Goal: Task Accomplishment & Management: Manage account settings

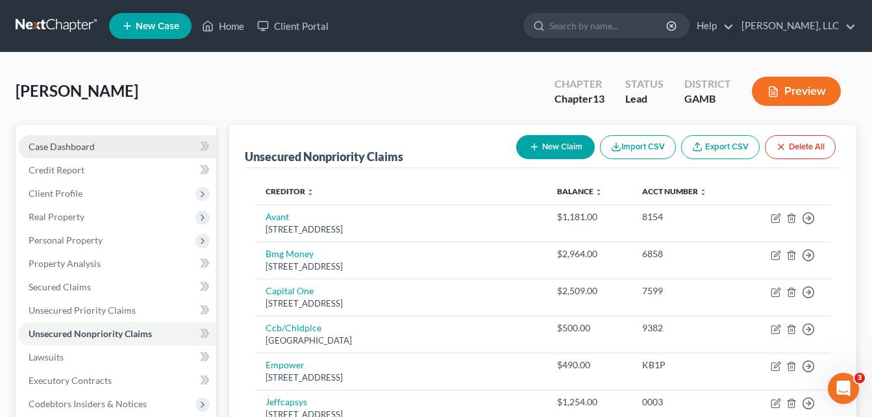
click at [69, 153] on link "Case Dashboard" at bounding box center [117, 146] width 198 height 23
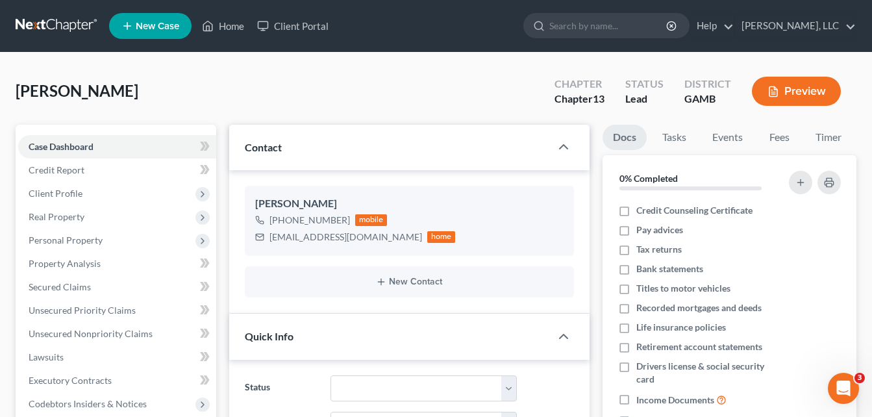
click at [203, 77] on div "Richardson, Patricia Upgraded Chapter Chapter 13 Status Lead District GAMB Prev…" at bounding box center [436, 96] width 840 height 56
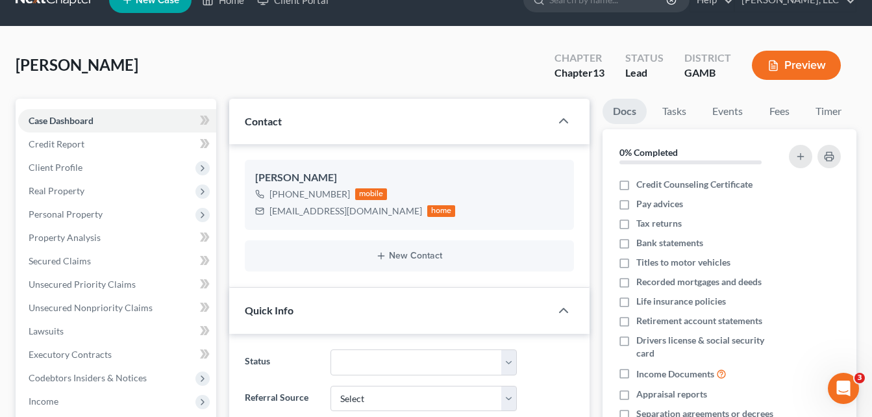
scroll to position [337, 0]
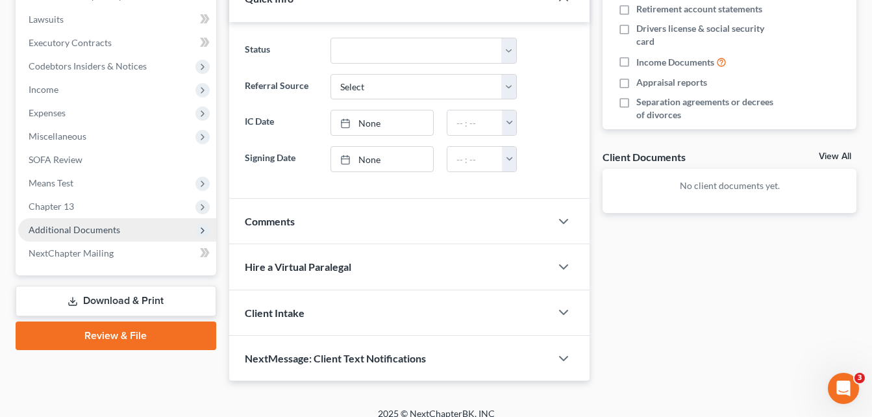
click at [97, 233] on span "Additional Documents" at bounding box center [75, 229] width 92 height 11
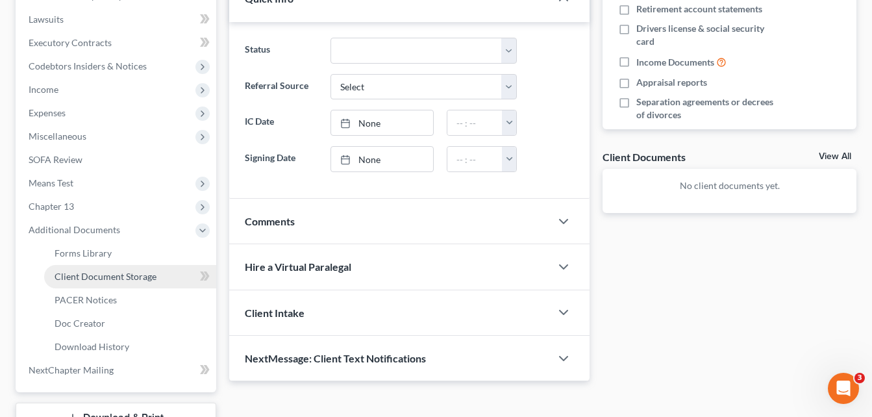
click at [129, 276] on span "Client Document Storage" at bounding box center [106, 276] width 102 height 11
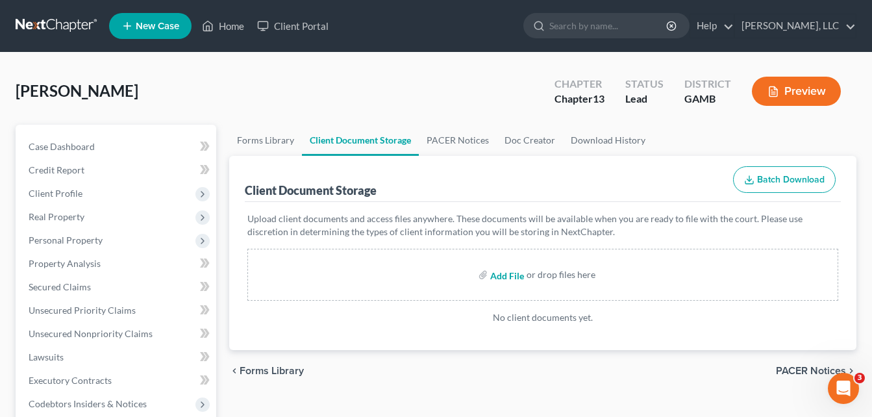
click at [510, 275] on input "file" at bounding box center [505, 274] width 31 height 23
type input "C:\fakepath\patricia richardson, INTERVIEW.pdf"
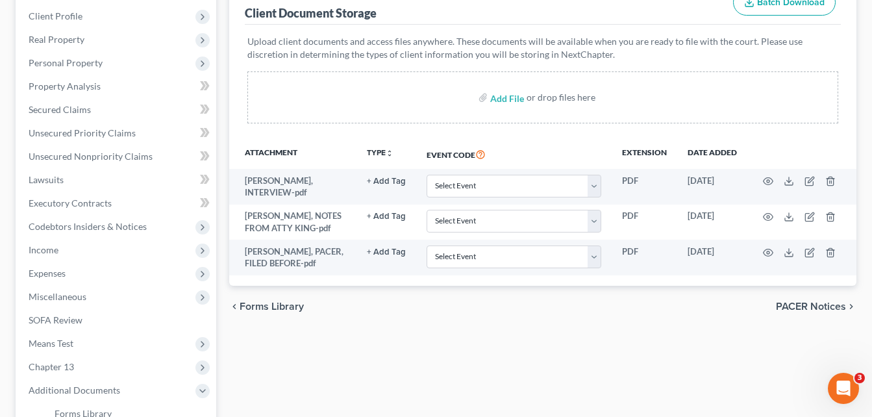
scroll to position [208, 0]
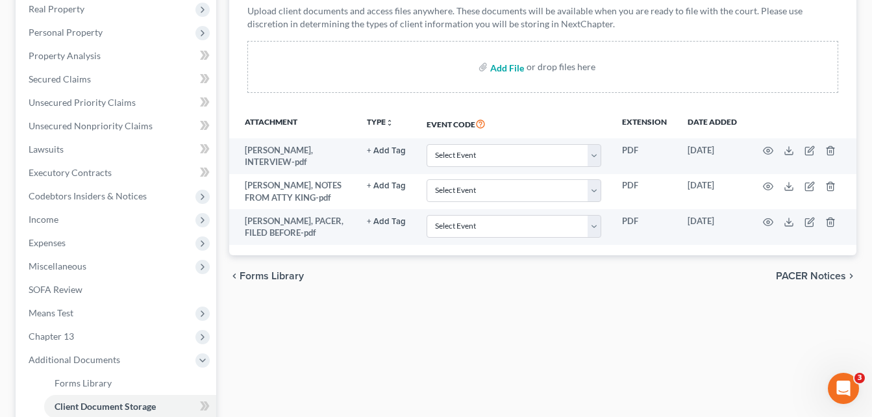
click at [509, 65] on input "file" at bounding box center [505, 66] width 31 height 23
type input "C:\fakepath\patricia richardson, CREDIT REPORT.pdf"
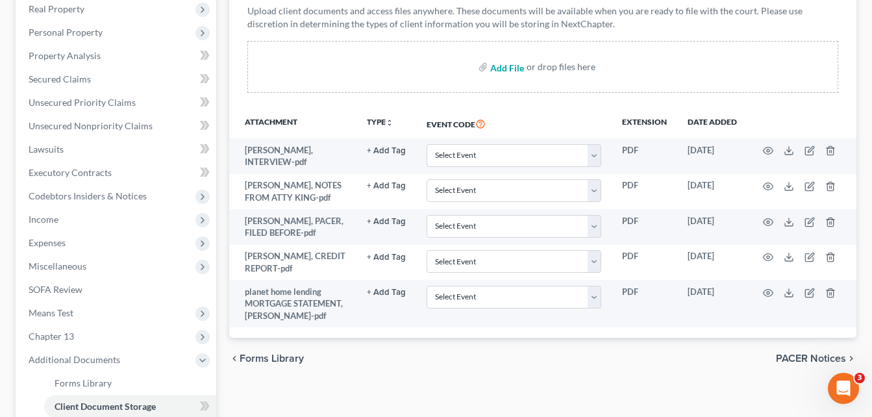
click at [506, 66] on input "file" at bounding box center [505, 66] width 31 height 23
type input "C:\fakepath\2024_TaxReturn, patricia richardson.pdf"
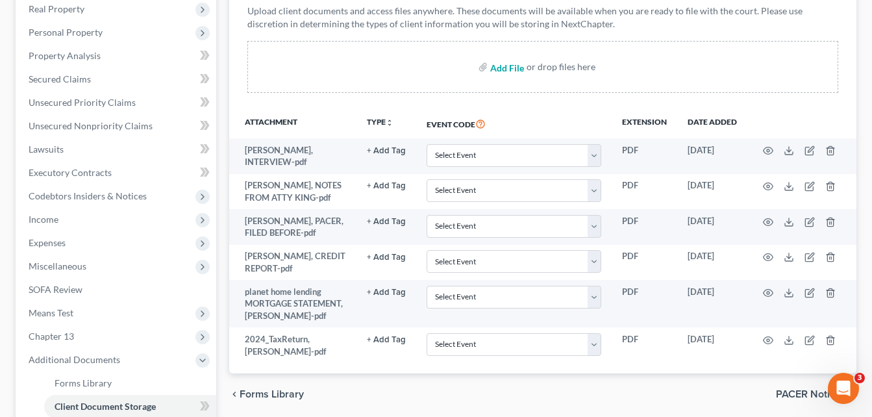
click at [499, 67] on input "file" at bounding box center [505, 66] width 31 height 23
type input "C:\fakepath\IRS letter, NO TAX FOR 2023, patricia richardson.pdf"
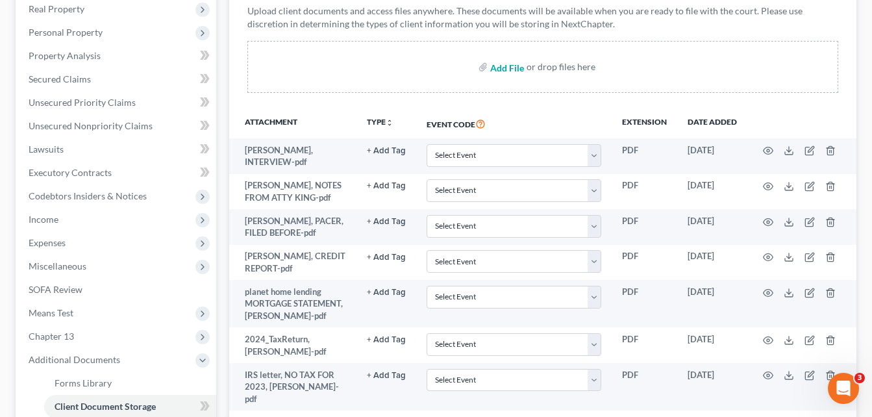
click at [493, 71] on input "file" at bounding box center [505, 66] width 31 height 23
type input "C:\fakepath\acct transcript 2022, patricia richardson.pdf"
click at [499, 67] on input "file" at bounding box center [505, 66] width 31 height 23
click at [506, 70] on input "file" at bounding box center [505, 66] width 31 height 23
type input "C:\fakepath\patricia richardson, id & ss card.pdf"
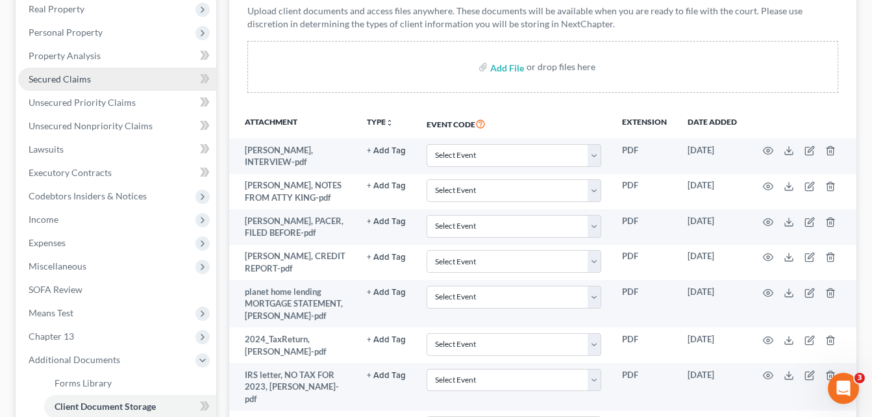
click at [79, 73] on span "Secured Claims" at bounding box center [60, 78] width 62 height 11
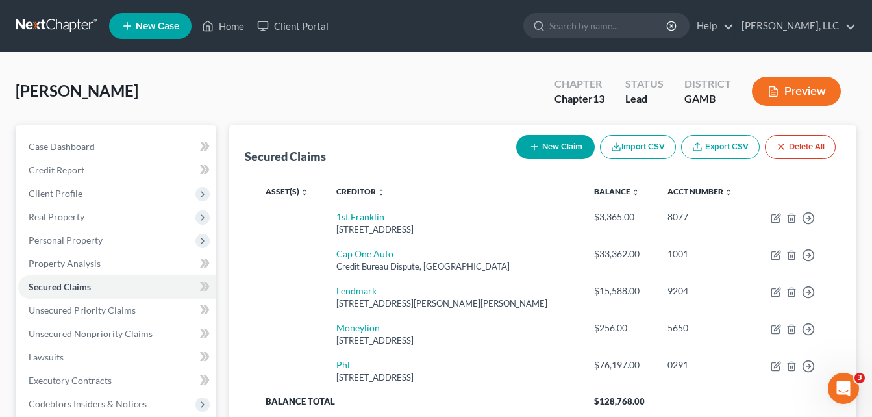
click at [219, 88] on div "Richardson, Patricia Upgraded Chapter Chapter 13 Status Lead District GAMB Prev…" at bounding box center [436, 96] width 840 height 56
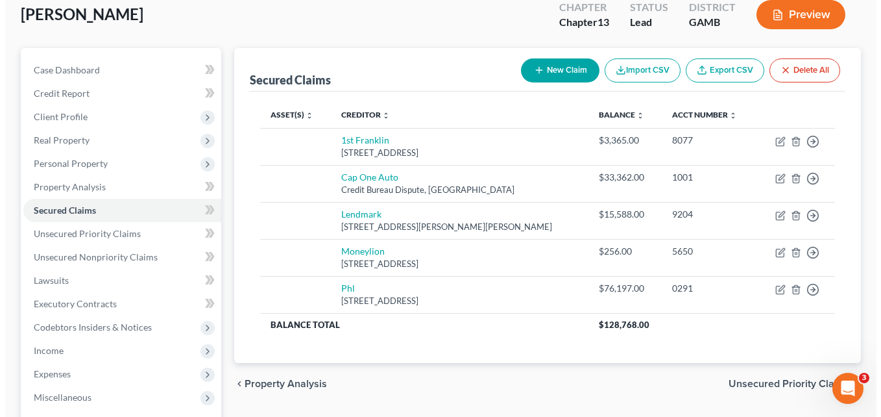
scroll to position [78, 0]
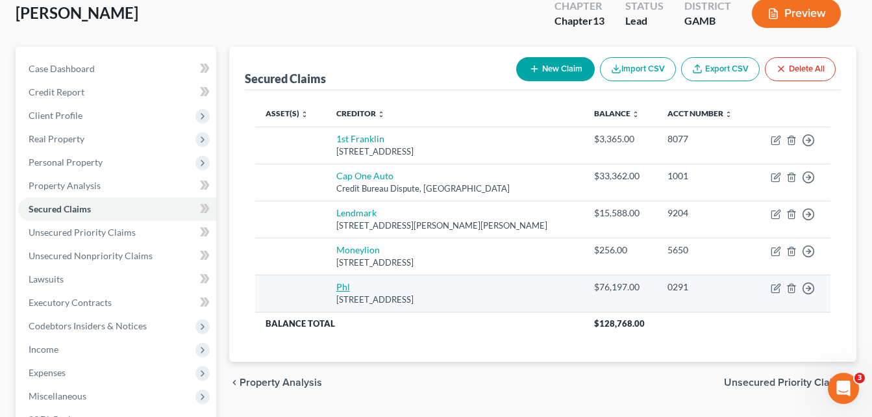
click at [350, 285] on link "Phl" at bounding box center [343, 286] width 14 height 11
select select "6"
select select "0"
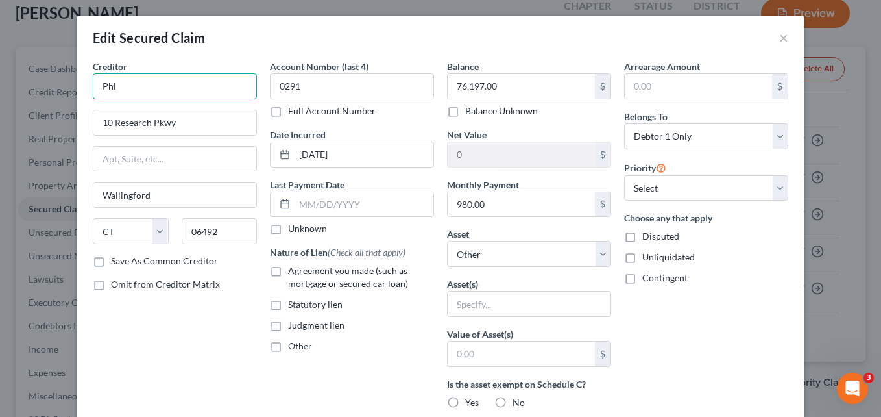
click at [175, 92] on input "Phl" at bounding box center [175, 86] width 164 height 26
click at [175, 92] on input "P" at bounding box center [175, 86] width 164 height 26
type input "Planet Home Lending"
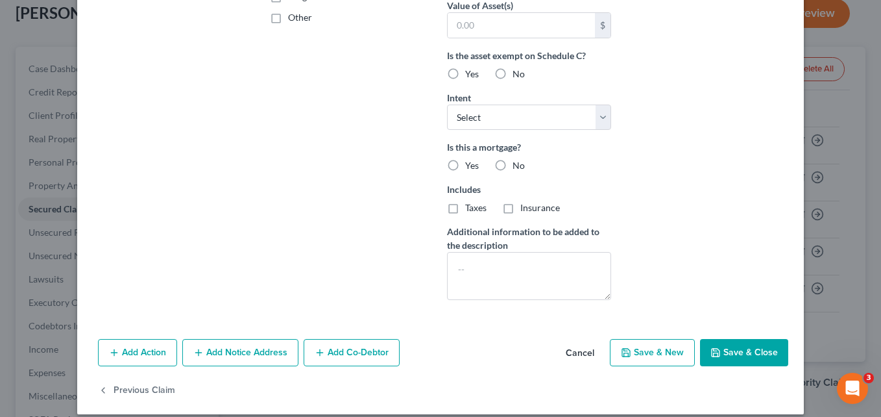
scroll to position [341, 0]
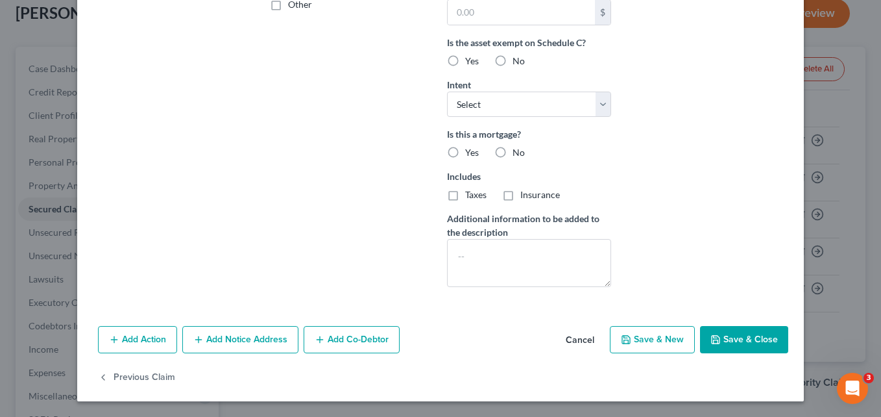
click at [746, 343] on button "Save & Close" at bounding box center [744, 339] width 88 height 27
select select
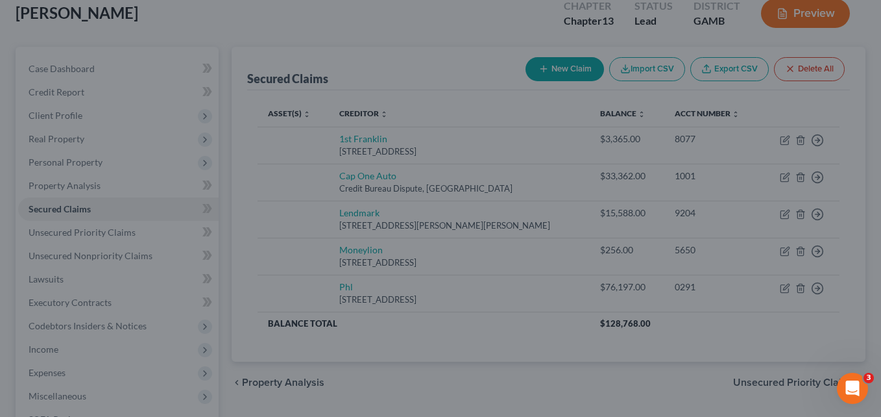
scroll to position [199, 0]
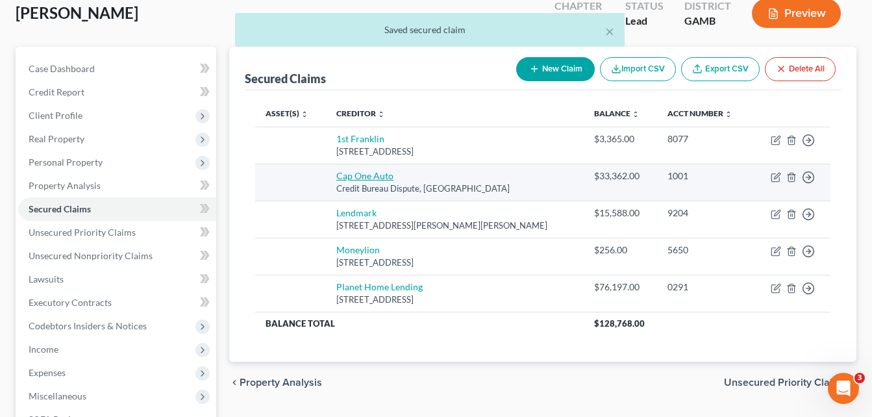
click at [386, 178] on link "Cap One Auto" at bounding box center [364, 175] width 57 height 11
select select "45"
select select "0"
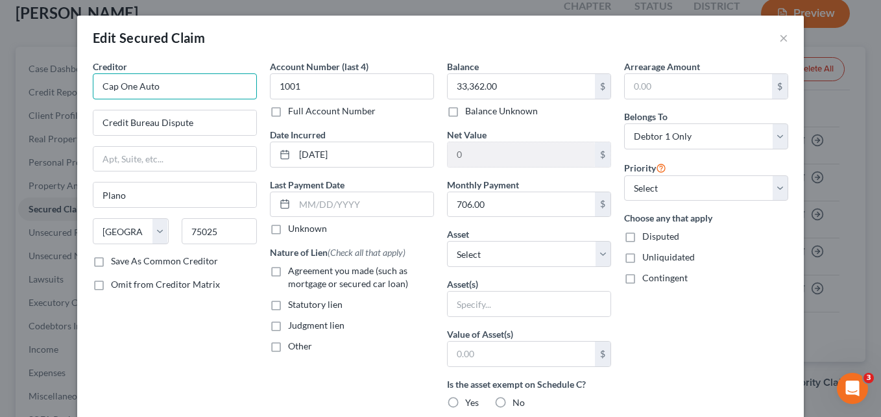
click at [186, 82] on input "Cap One Auto" at bounding box center [175, 86] width 164 height 26
type input "Capital One Auto"
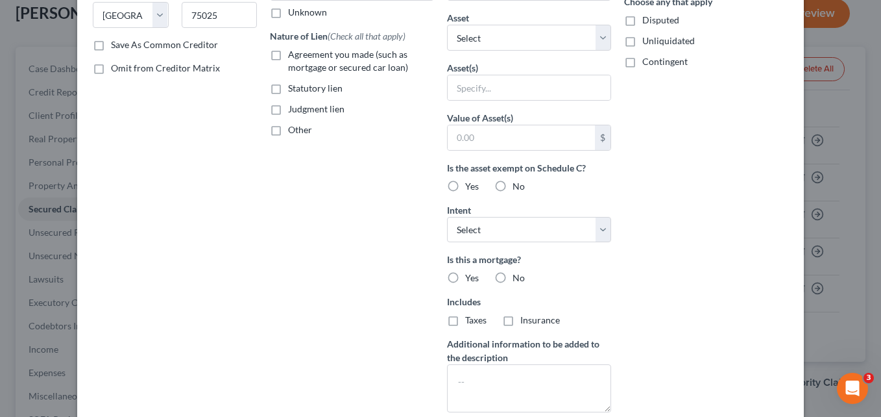
scroll to position [286, 0]
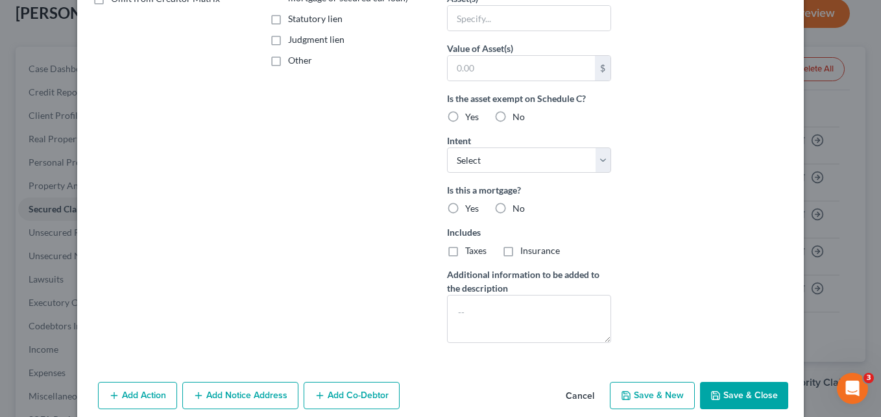
click at [736, 390] on button "Save & Close" at bounding box center [744, 395] width 88 height 27
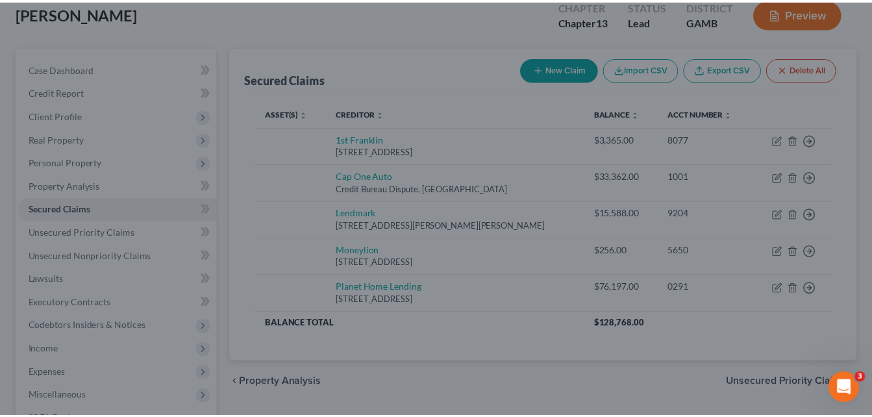
scroll to position [199, 0]
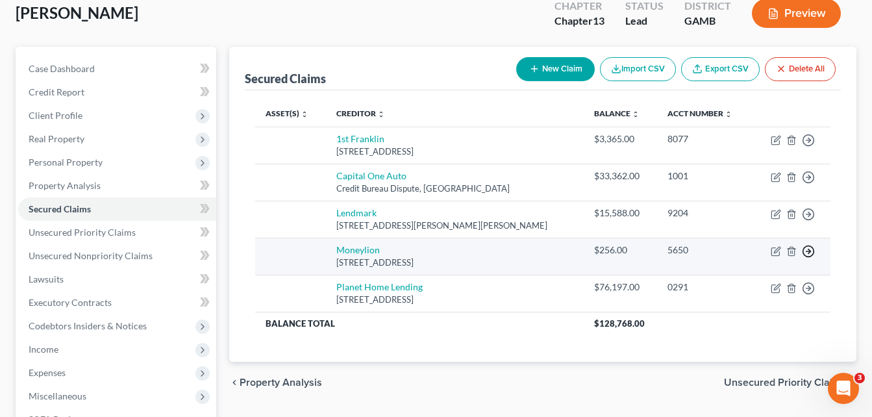
click at [805, 147] on icon "button" at bounding box center [808, 140] width 13 height 13
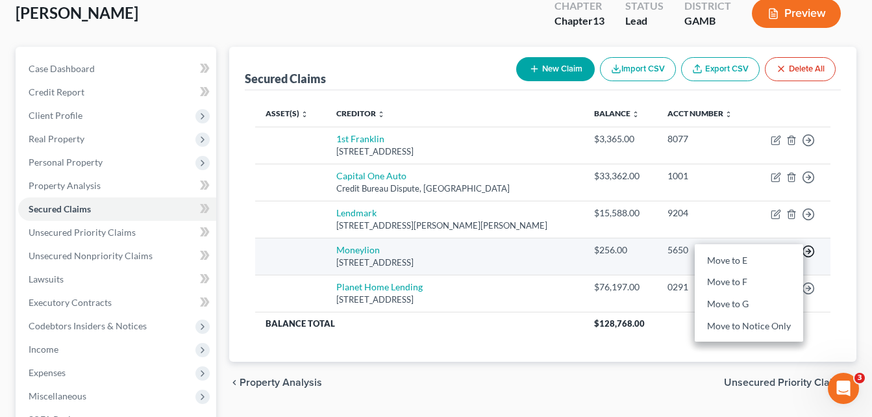
click at [805, 252] on icon "button" at bounding box center [808, 251] width 13 height 13
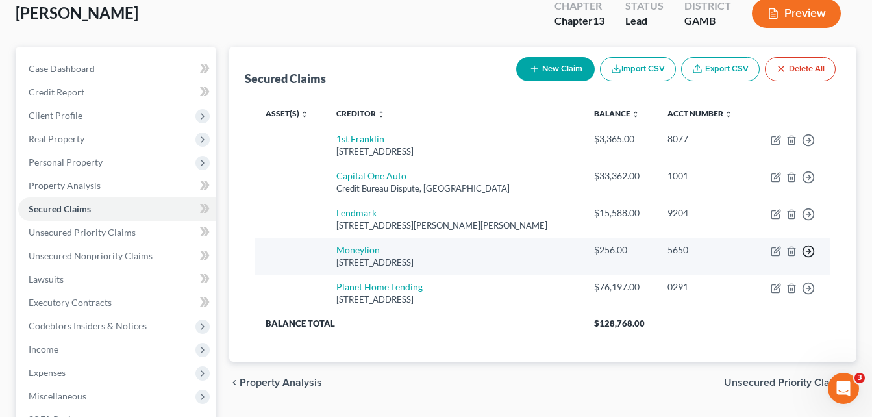
click at [805, 147] on icon "button" at bounding box center [808, 140] width 13 height 13
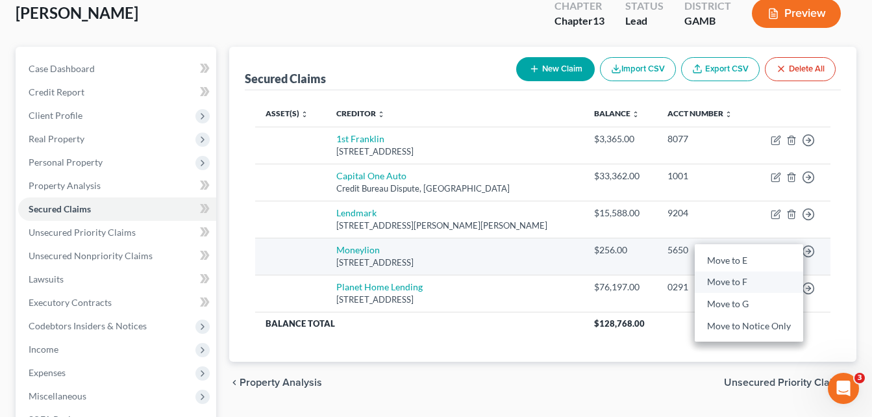
click at [731, 276] on link "Move to F" at bounding box center [748, 282] width 108 height 22
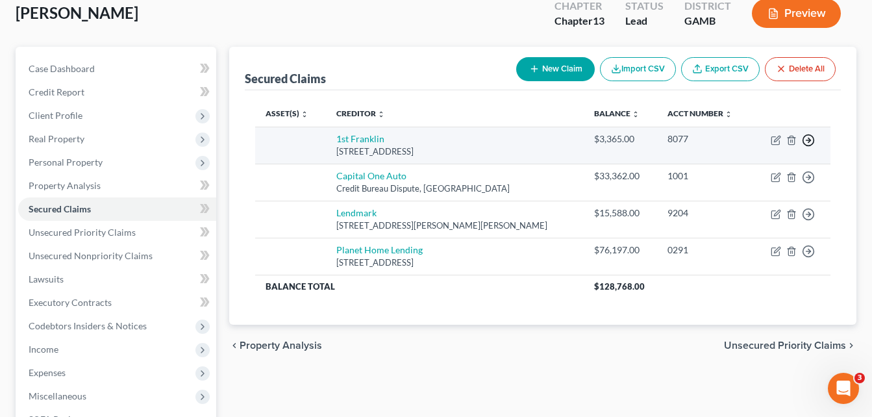
click at [812, 143] on icon "button" at bounding box center [808, 140] width 13 height 13
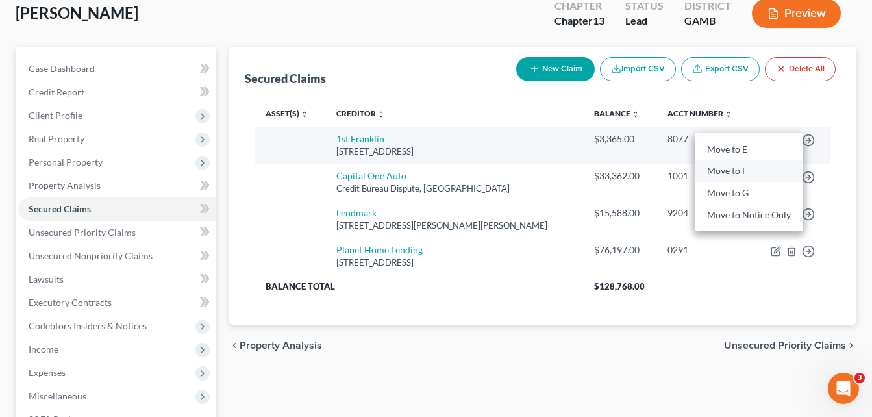
click at [737, 171] on link "Move to F" at bounding box center [748, 171] width 108 height 22
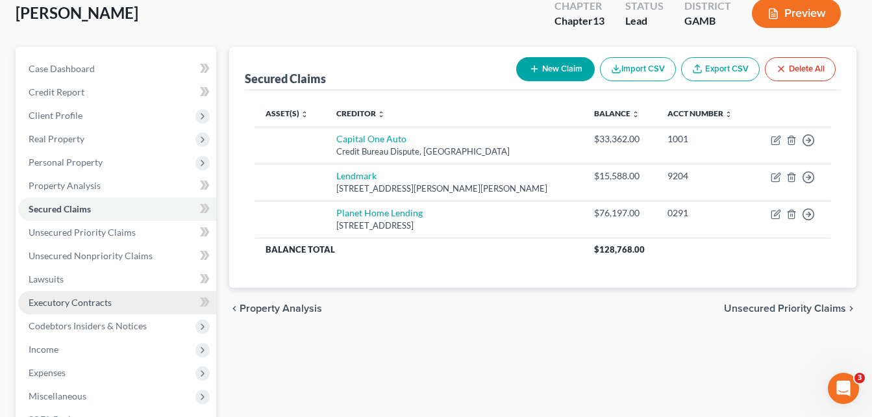
drag, startPoint x: 66, startPoint y: 301, endPoint x: 47, endPoint y: 302, distance: 19.5
click at [47, 302] on span "Executory Contracts" at bounding box center [70, 302] width 83 height 11
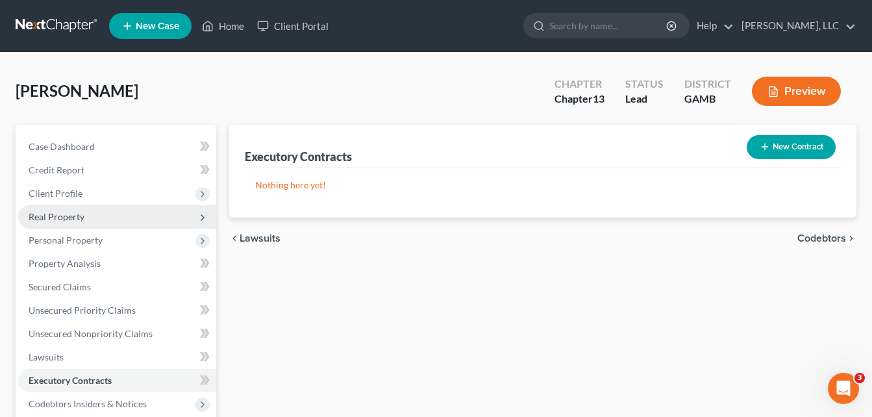
click at [43, 218] on span "Real Property" at bounding box center [57, 216] width 56 height 11
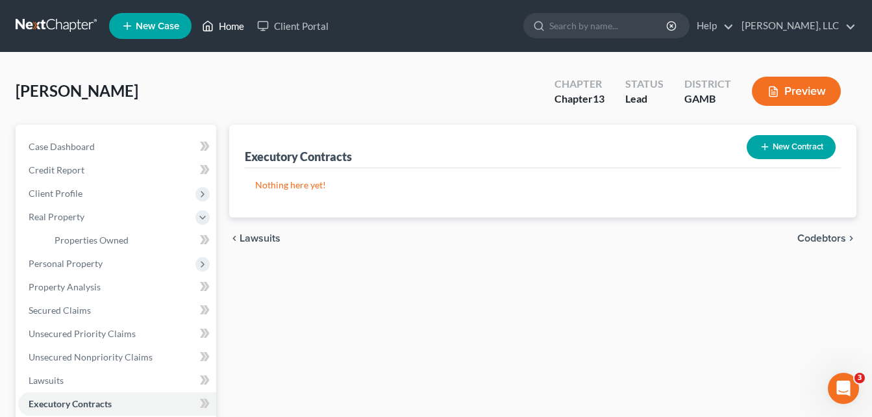
click at [232, 27] on link "Home" at bounding box center [222, 25] width 55 height 23
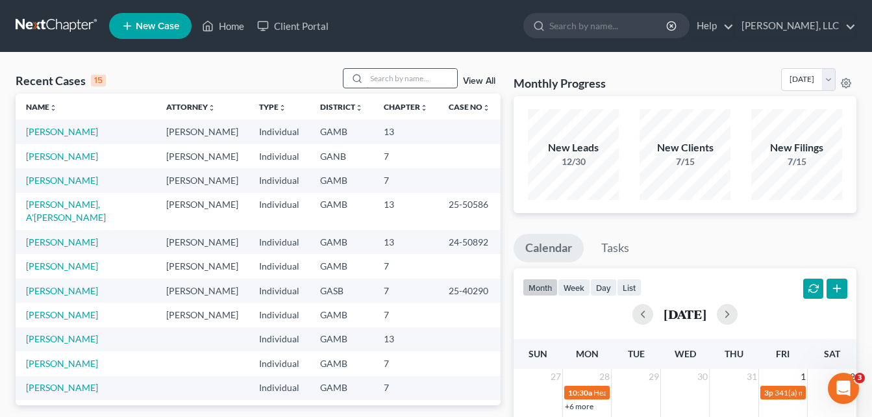
click at [397, 76] on input "search" at bounding box center [411, 78] width 91 height 19
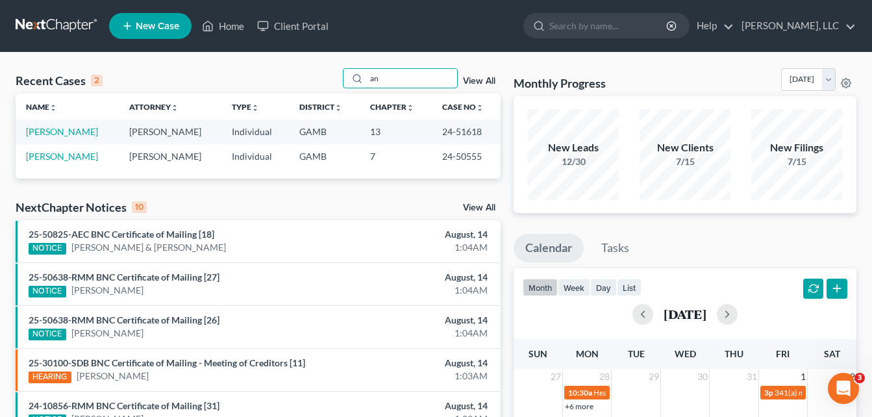
type input "a"
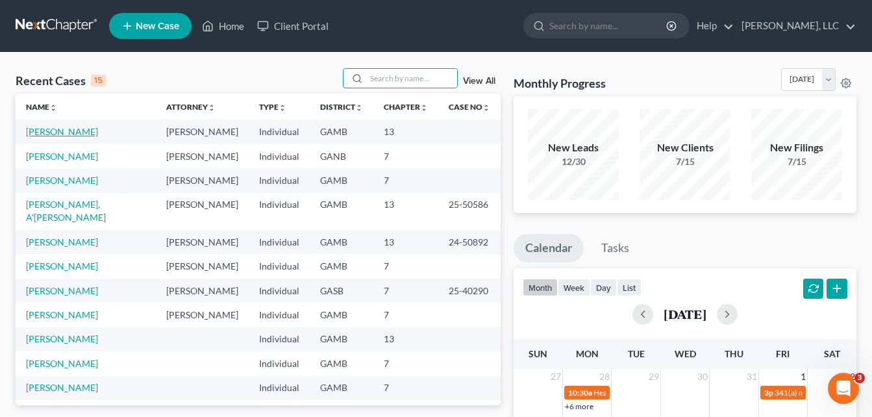
click at [84, 132] on link "[PERSON_NAME]" at bounding box center [62, 131] width 72 height 11
select select "10"
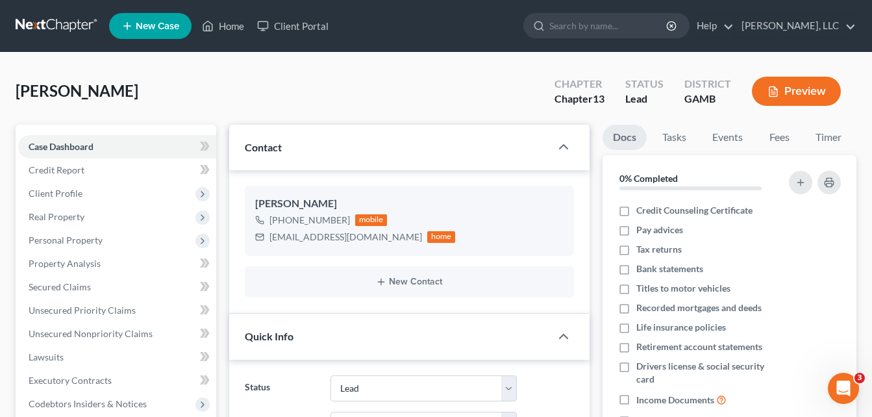
click at [792, 96] on button "Preview" at bounding box center [796, 91] width 89 height 29
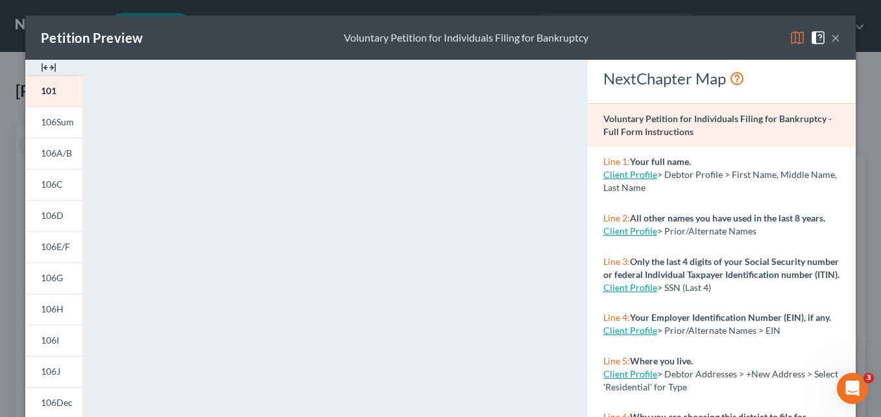
click at [42, 70] on img at bounding box center [49, 68] width 16 height 16
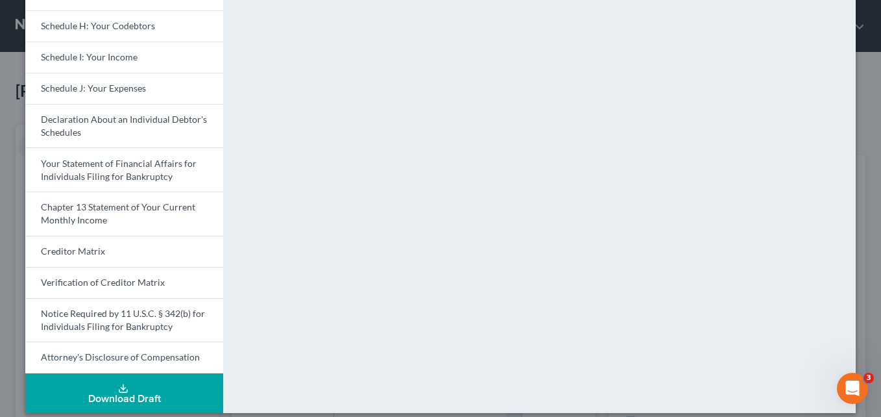
scroll to position [358, 0]
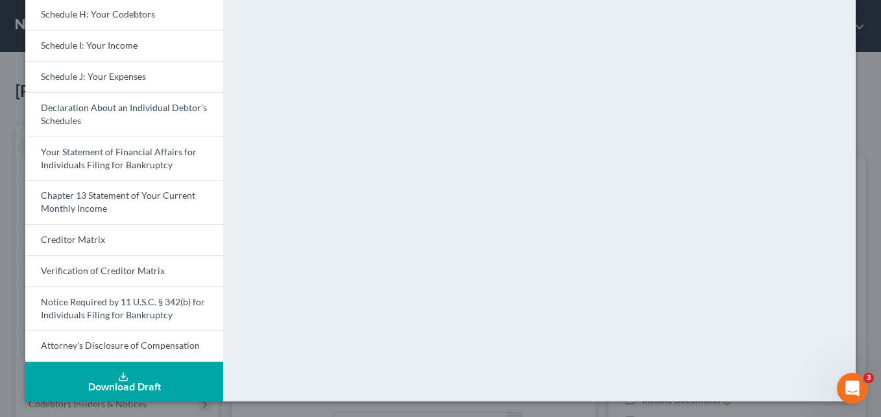
click at [173, 382] on div "Download Draft" at bounding box center [124, 387] width 177 height 10
click at [145, 387] on div "Download Draft" at bounding box center [124, 387] width 177 height 10
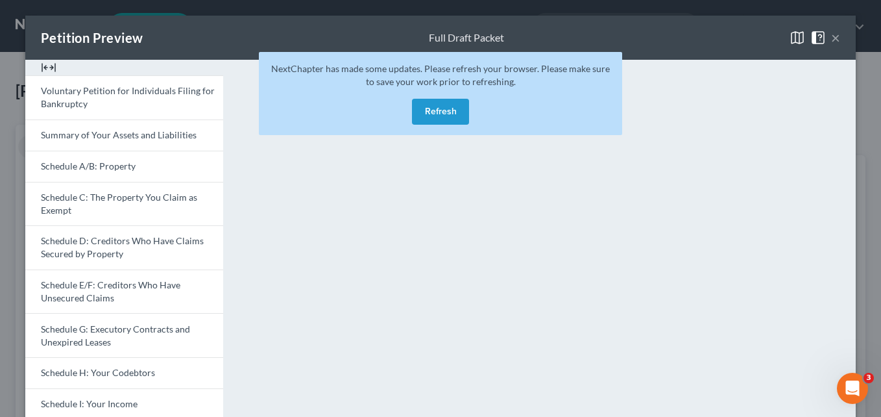
click at [443, 113] on button "Refresh" at bounding box center [440, 112] width 57 height 26
